Goal: Task Accomplishment & Management: Manage account settings

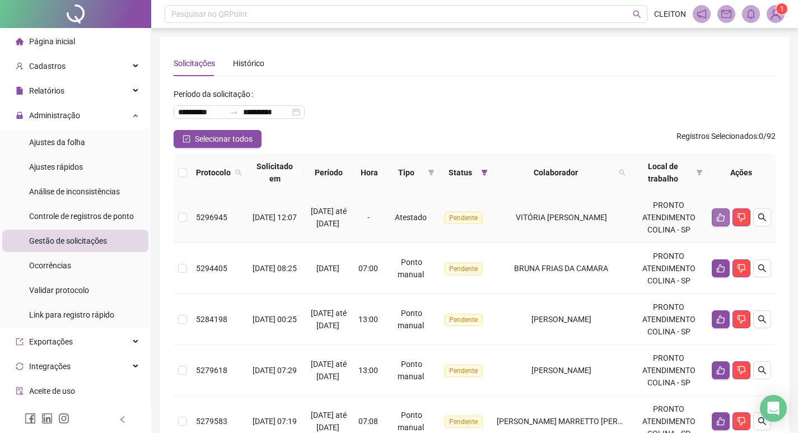
click at [717, 217] on icon "like" at bounding box center [720, 217] width 9 height 9
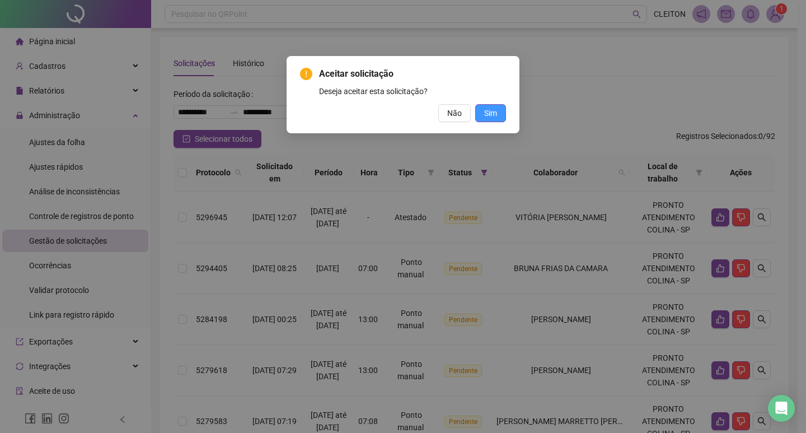
click at [496, 117] on span "Sim" at bounding box center [490, 113] width 13 height 12
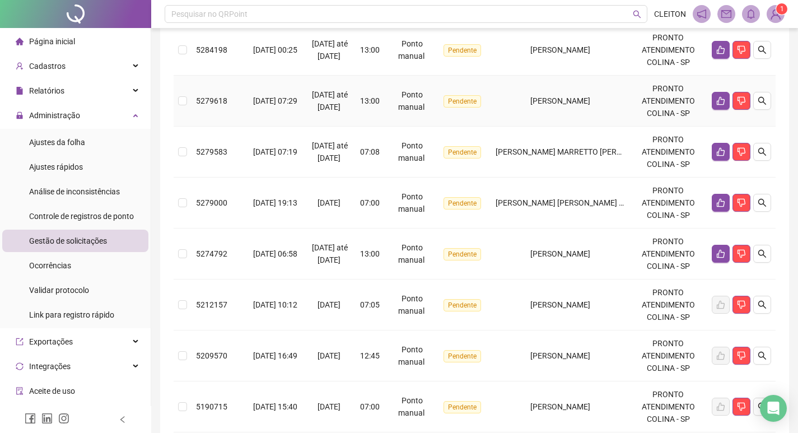
scroll to position [224, 0]
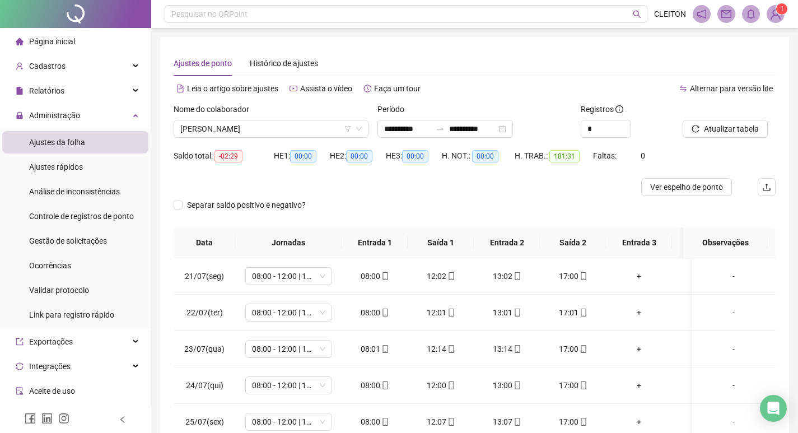
scroll to position [545, 0]
click at [250, 121] on span "CLEITON MUNIZ DE SOUZA" at bounding box center [270, 128] width 181 height 17
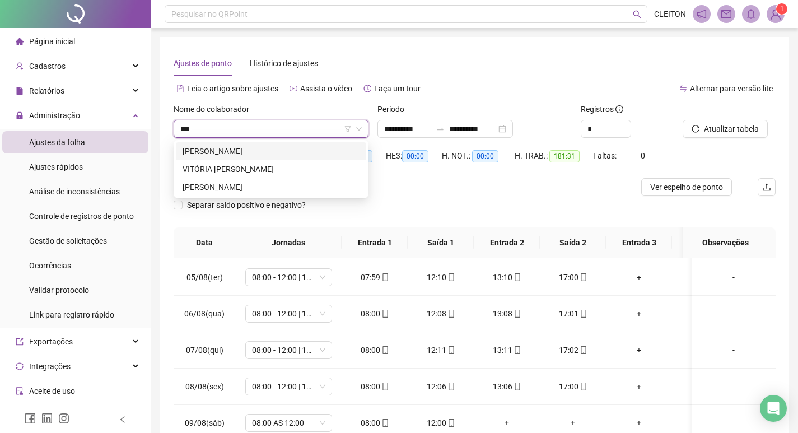
scroll to position [0, 0]
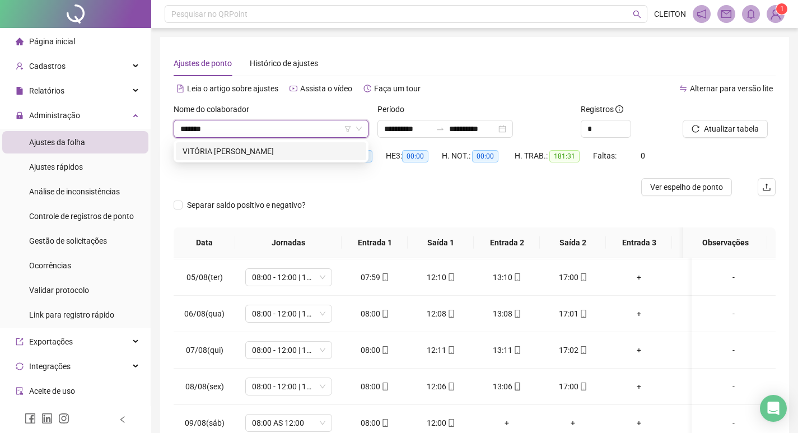
type input "*******"
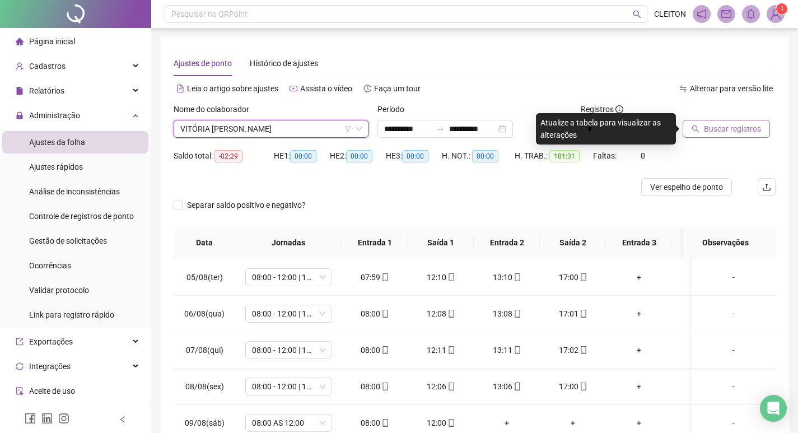
click at [745, 129] on span "Buscar registros" at bounding box center [732, 129] width 57 height 12
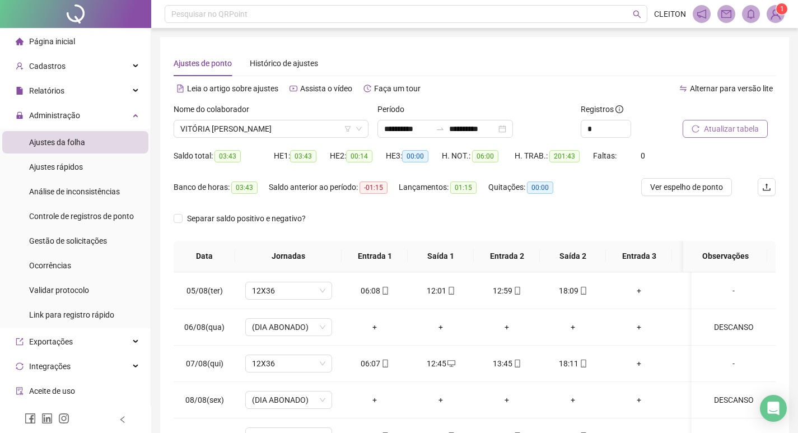
click at [718, 128] on span "Atualizar tabela" at bounding box center [731, 129] width 55 height 12
click at [323, 131] on span "VITÓRIA [PERSON_NAME]" at bounding box center [270, 128] width 181 height 17
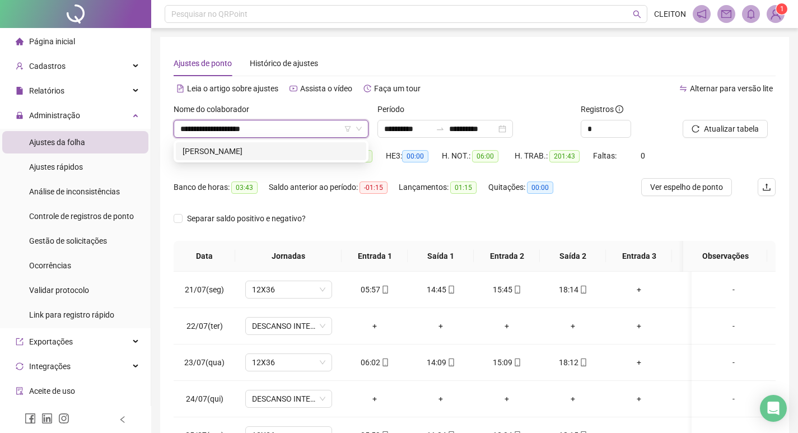
type input "**********"
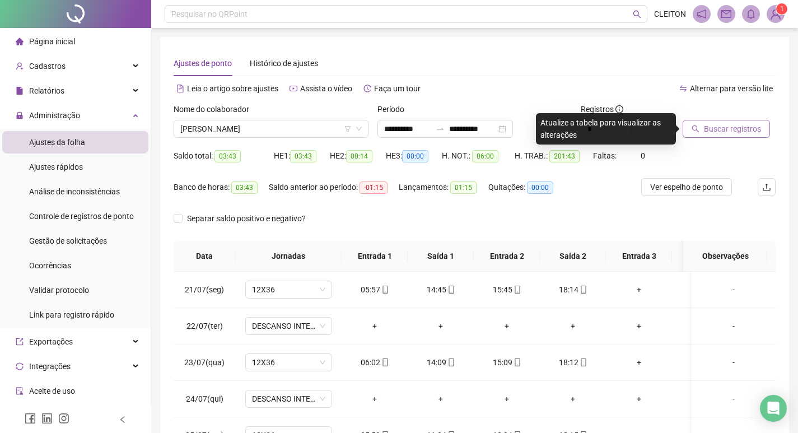
click at [737, 133] on span "Buscar registros" at bounding box center [732, 129] width 57 height 12
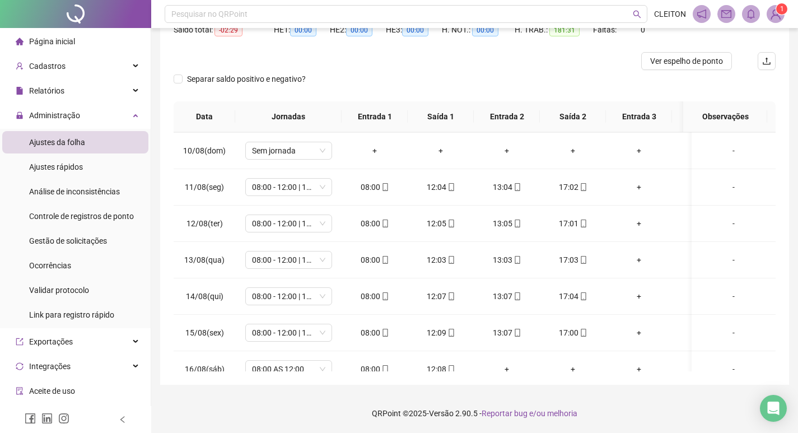
scroll to position [728, 0]
